Goal: Task Accomplishment & Management: Complete application form

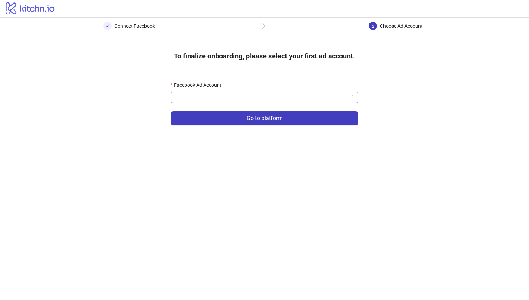
click at [326, 93] on input "Facebook Ad Account" at bounding box center [261, 97] width 173 height 10
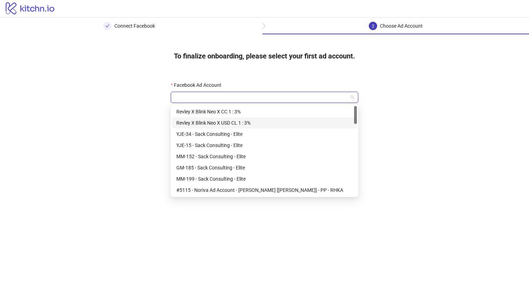
click at [290, 122] on div "Revley X Blink Neo X USD CL 1 : 3%" at bounding box center [264, 123] width 176 height 8
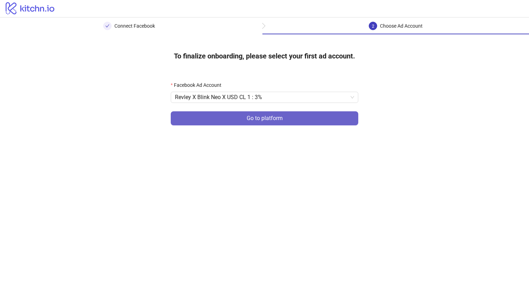
click at [290, 121] on button "Go to platform" at bounding box center [265, 118] width 188 height 14
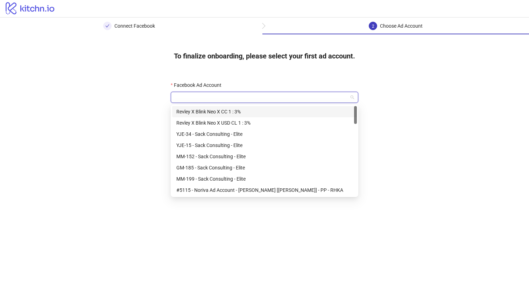
click at [288, 99] on input "Facebook Ad Account" at bounding box center [261, 97] width 173 height 10
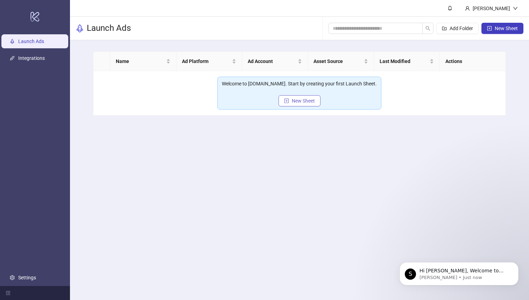
click at [306, 99] on span "New Sheet" at bounding box center [303, 101] width 23 height 6
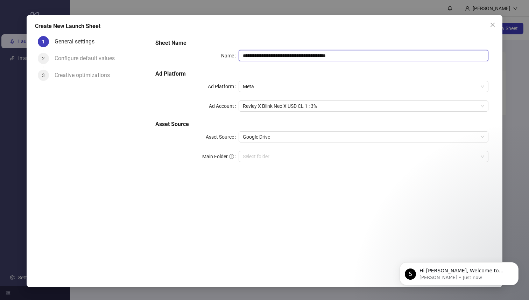
click at [364, 52] on input "**********" at bounding box center [364, 55] width 250 height 11
type input "**********"
click at [515, 264] on icon "Dismiss notification" at bounding box center [517, 264] width 4 height 4
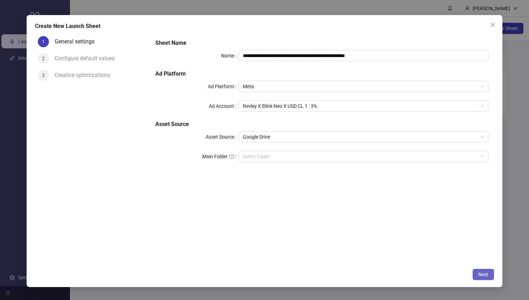
click at [488, 272] on span "Next" at bounding box center [483, 274] width 10 height 6
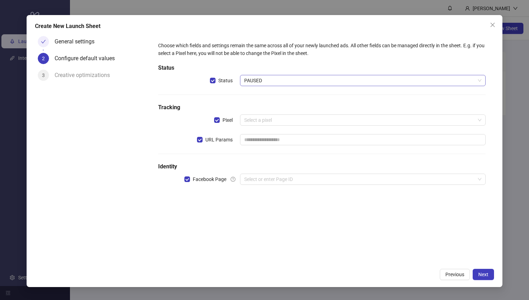
click at [358, 82] on span "PAUSED" at bounding box center [362, 80] width 237 height 10
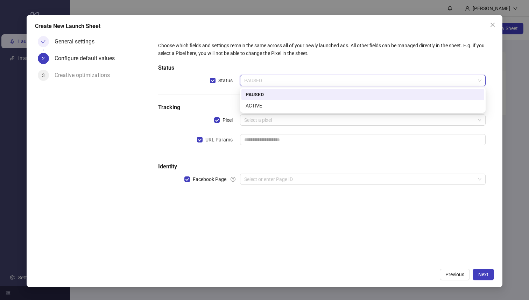
click at [358, 66] on h5 "Status" at bounding box center [322, 68] width 328 height 8
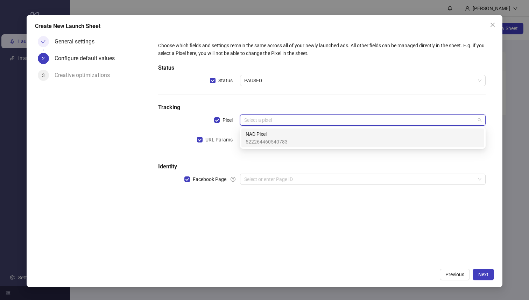
click at [281, 123] on input "search" at bounding box center [359, 120] width 231 height 10
click at [278, 132] on span "NAD Pixel" at bounding box center [267, 134] width 42 height 8
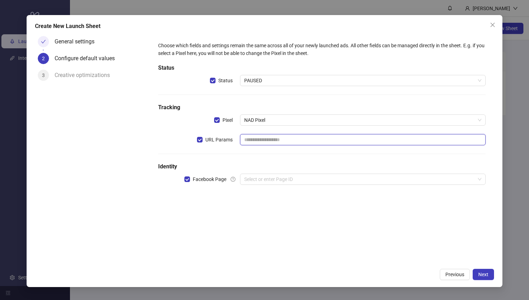
click at [277, 137] on input "text" at bounding box center [363, 139] width 246 height 11
paste input "**********"
type input "**********"
click at [246, 154] on div "**********" at bounding box center [321, 117] width 333 height 157
click at [259, 183] on input "search" at bounding box center [359, 179] width 231 height 10
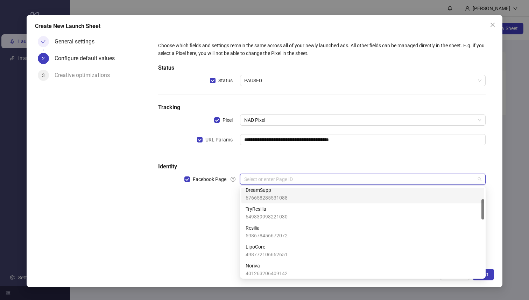
scroll to position [50, 0]
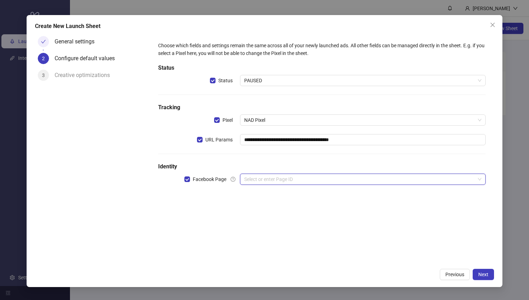
click at [248, 175] on input "search" at bounding box center [359, 179] width 231 height 10
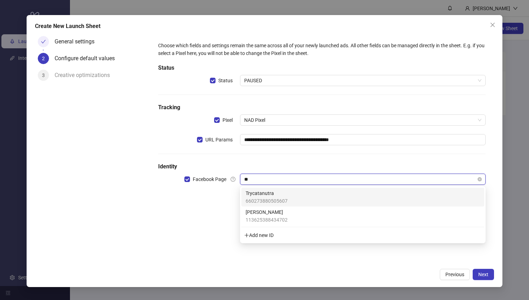
scroll to position [0, 0]
type input "***"
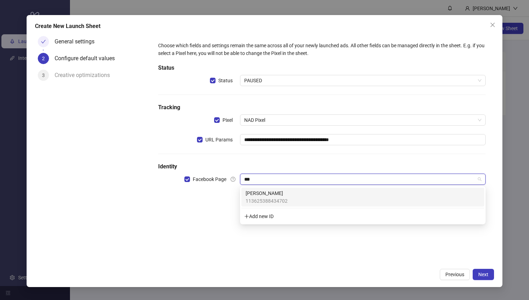
click at [258, 195] on span "[PERSON_NAME]" at bounding box center [267, 193] width 42 height 8
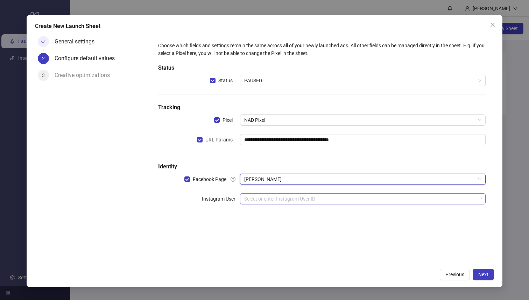
click at [272, 199] on input "search" at bounding box center [359, 198] width 231 height 10
click at [277, 183] on span "[PERSON_NAME]" at bounding box center [362, 179] width 237 height 10
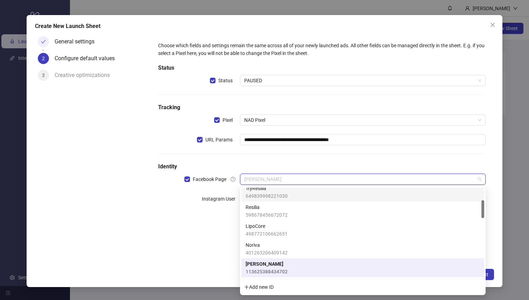
click at [277, 163] on h5 "Identity" at bounding box center [322, 166] width 328 height 8
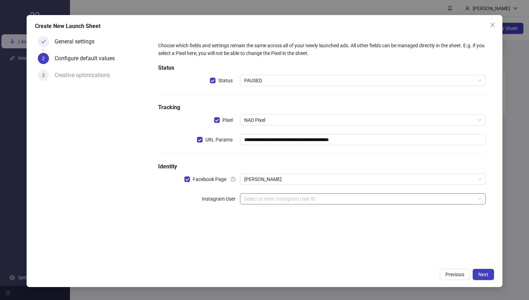
click at [277, 200] on input "search" at bounding box center [359, 198] width 231 height 10
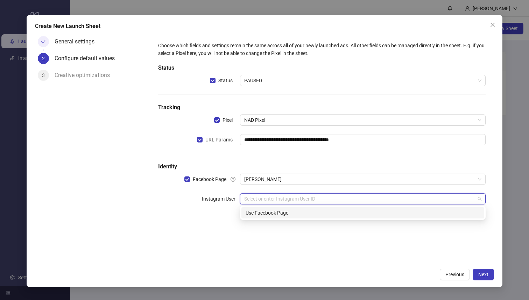
click at [275, 212] on div "Use Facebook Page" at bounding box center [363, 213] width 234 height 8
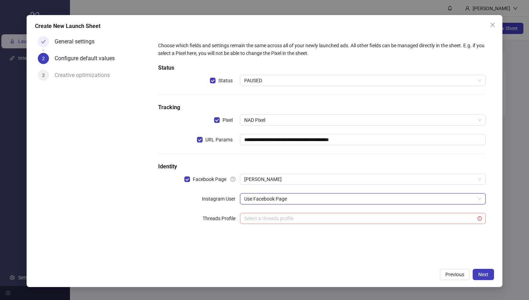
click at [461, 219] on input "search" at bounding box center [359, 218] width 231 height 10
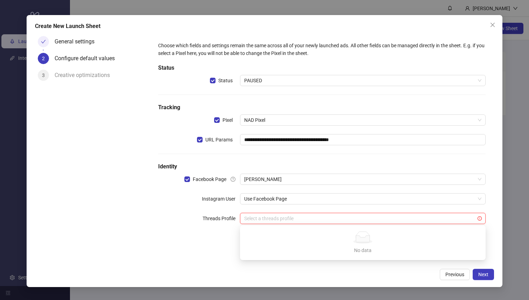
click at [393, 208] on div "**********" at bounding box center [321, 137] width 333 height 196
click at [386, 218] on input "search" at bounding box center [359, 218] width 231 height 10
click at [393, 207] on div "**********" at bounding box center [321, 137] width 333 height 196
click at [309, 219] on input "search" at bounding box center [359, 218] width 231 height 10
click at [483, 274] on span "Next" at bounding box center [483, 274] width 10 height 6
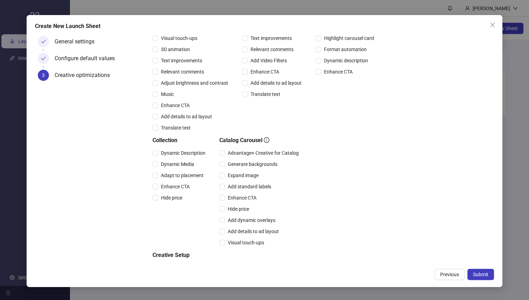
scroll to position [125, 0]
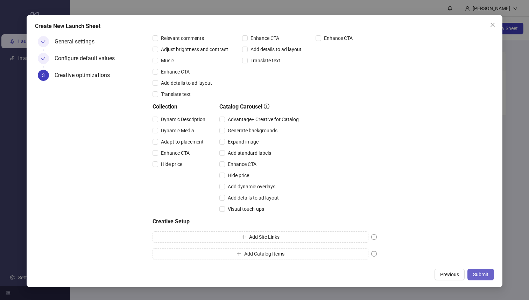
click at [485, 273] on span "Submit" at bounding box center [480, 274] width 15 height 6
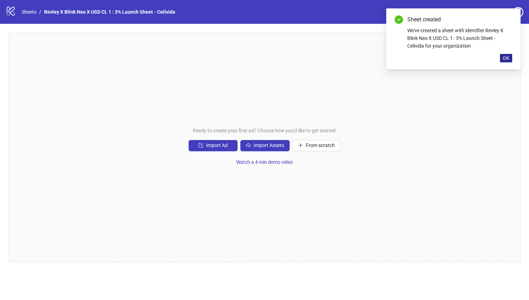
click at [504, 55] on span "OK" at bounding box center [506, 58] width 7 height 6
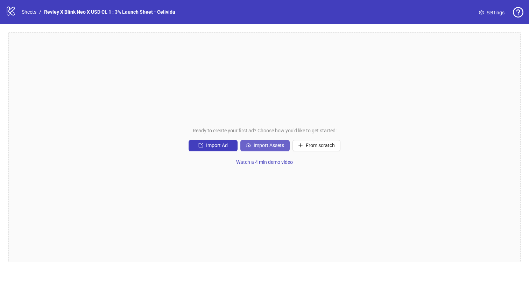
click at [273, 144] on span "Import Assets" at bounding box center [269, 145] width 30 height 6
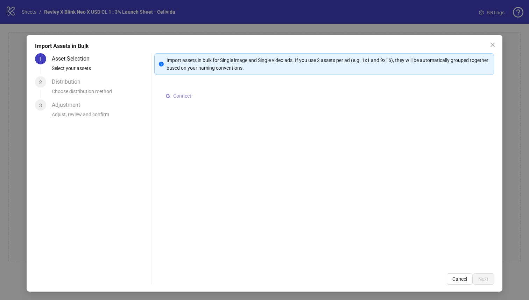
click at [171, 94] on button "Connect" at bounding box center [178, 96] width 31 height 8
click at [215, 99] on span "Select multiple assets to import" at bounding box center [210, 97] width 68 height 6
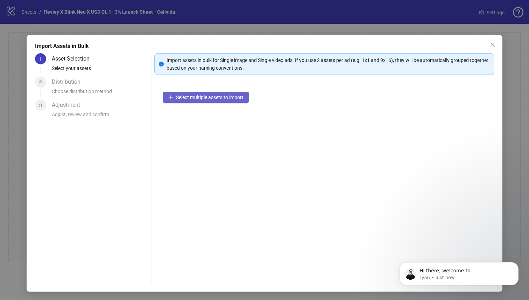
click at [225, 100] on button "Select multiple assets to import" at bounding box center [206, 97] width 86 height 11
